Goal: Task Accomplishment & Management: Use online tool/utility

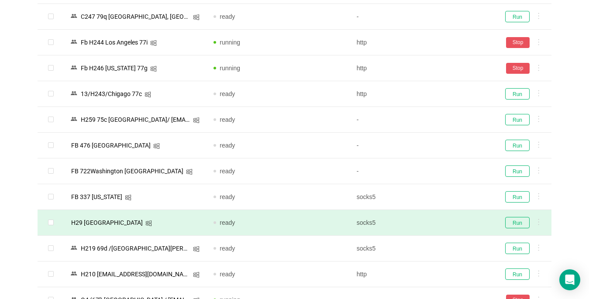
scroll to position [305, 0]
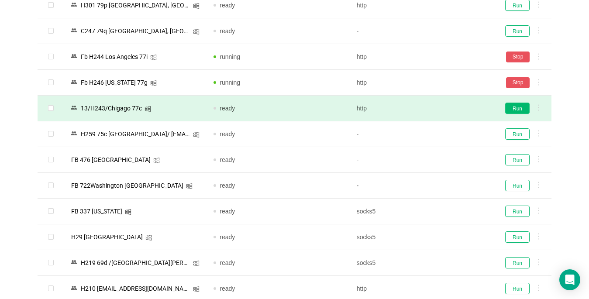
click at [518, 108] on button "Run" at bounding box center [517, 108] width 24 height 11
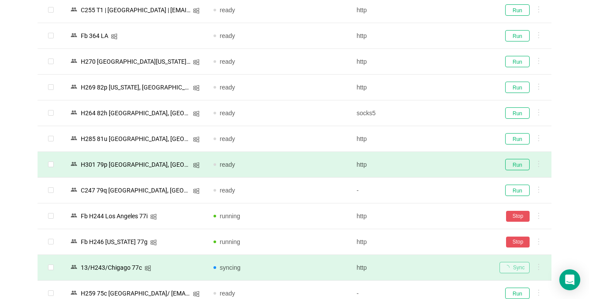
scroll to position [131, 0]
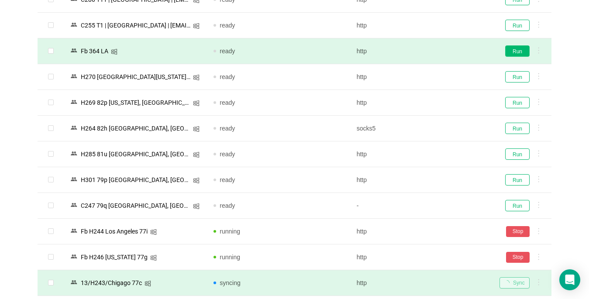
click at [514, 51] on button "Run" at bounding box center [517, 50] width 24 height 11
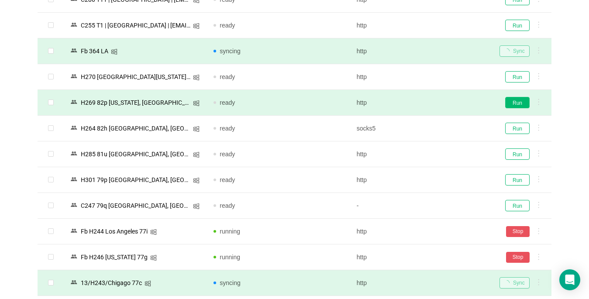
click at [516, 106] on button "Run" at bounding box center [517, 102] width 24 height 11
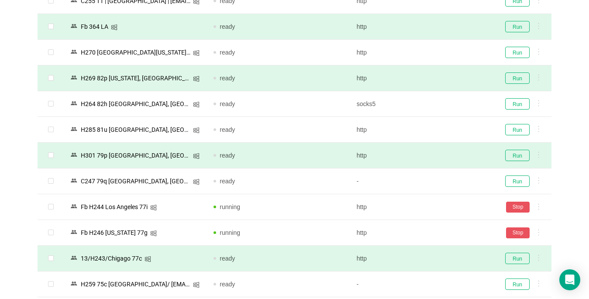
scroll to position [175, 0]
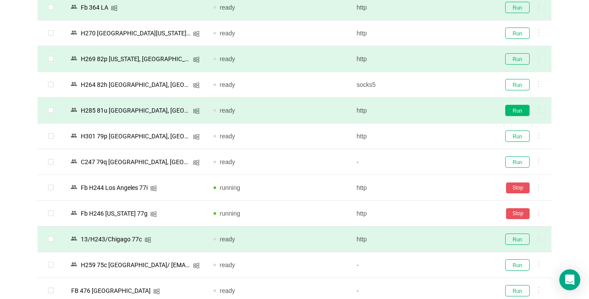
click at [512, 109] on button "Run" at bounding box center [517, 110] width 24 height 11
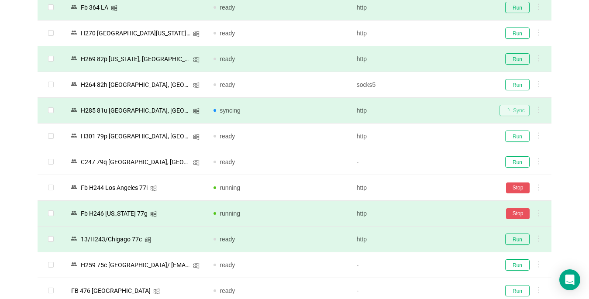
drag, startPoint x: 514, startPoint y: 133, endPoint x: 413, endPoint y: 216, distance: 130.8
click at [514, 133] on button "Run" at bounding box center [517, 135] width 24 height 11
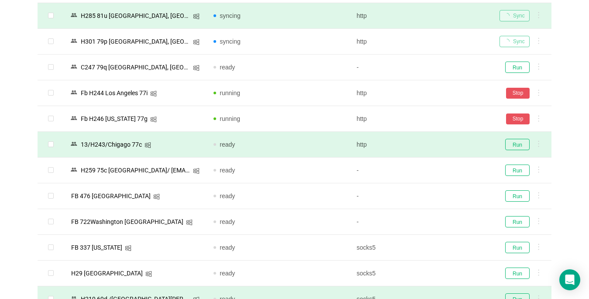
scroll to position [349, 0]
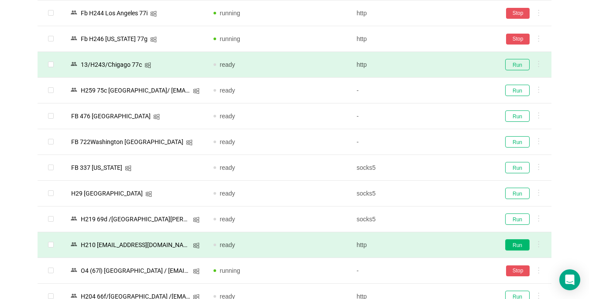
click at [519, 240] on button "Run" at bounding box center [517, 244] width 24 height 11
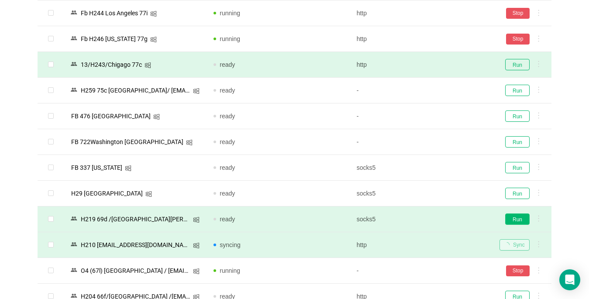
click at [519, 221] on button "Run" at bounding box center [517, 218] width 24 height 11
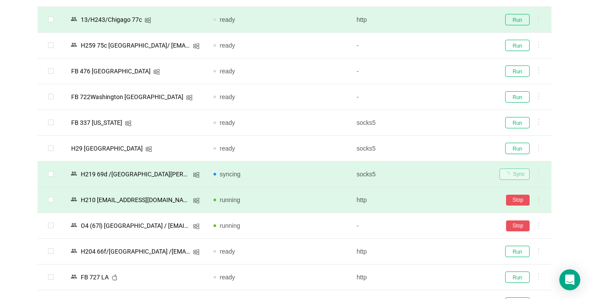
scroll to position [524, 0]
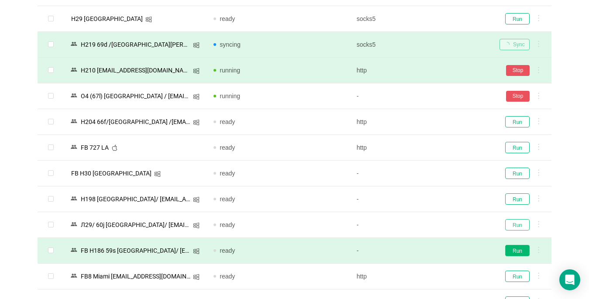
click at [512, 226] on button "Run" at bounding box center [517, 224] width 24 height 11
click at [520, 249] on button "Run" at bounding box center [517, 250] width 24 height 11
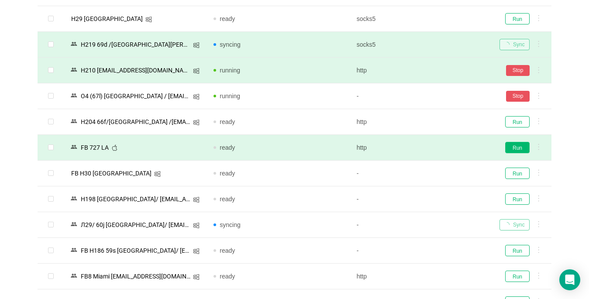
click at [524, 146] on button "Run" at bounding box center [517, 147] width 24 height 11
